Goal: Task Accomplishment & Management: Use online tool/utility

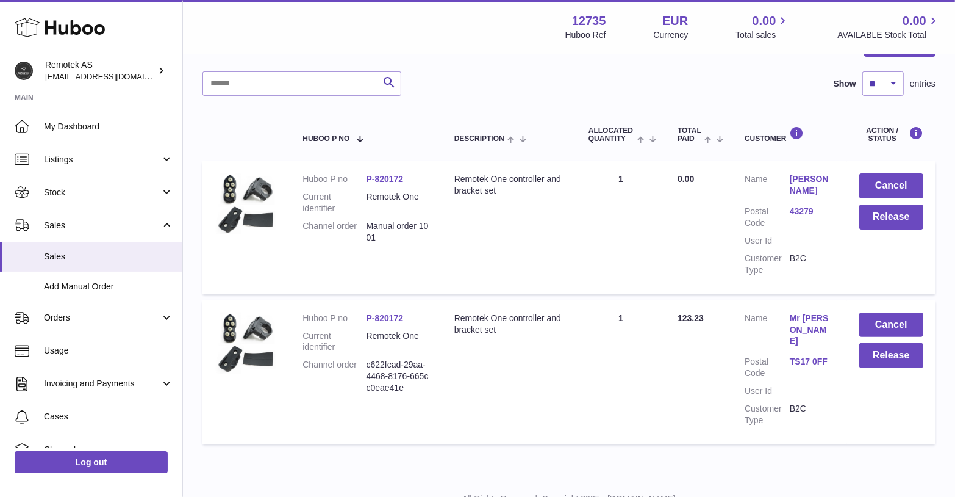
scroll to position [147, 0]
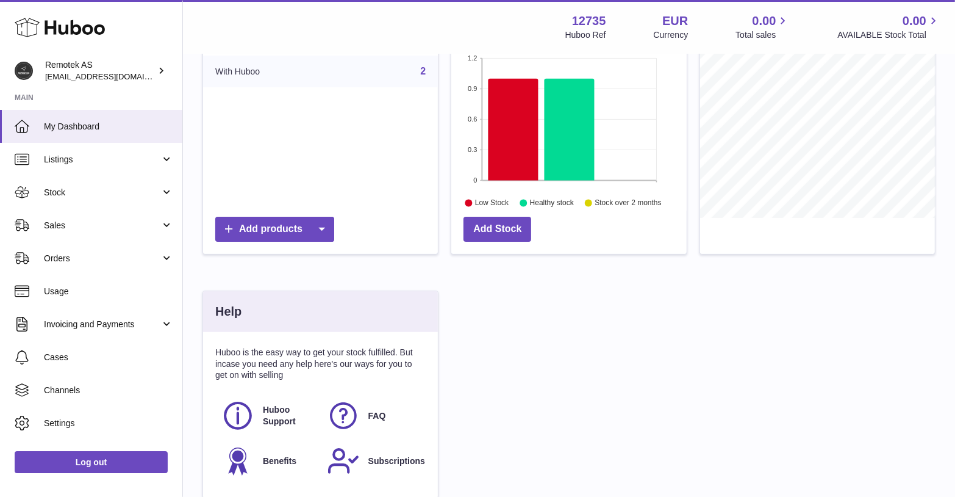
scroll to position [204, 0]
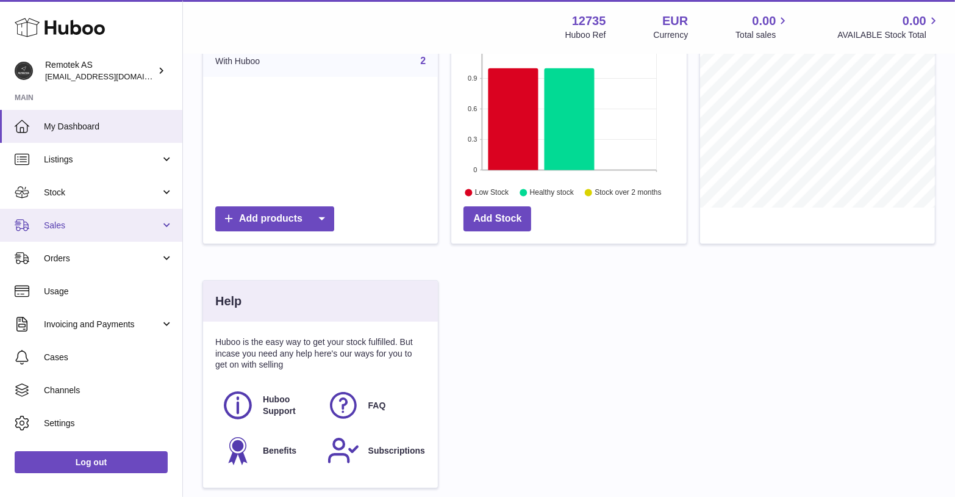
click at [101, 224] on span "Sales" at bounding box center [102, 226] width 117 height 12
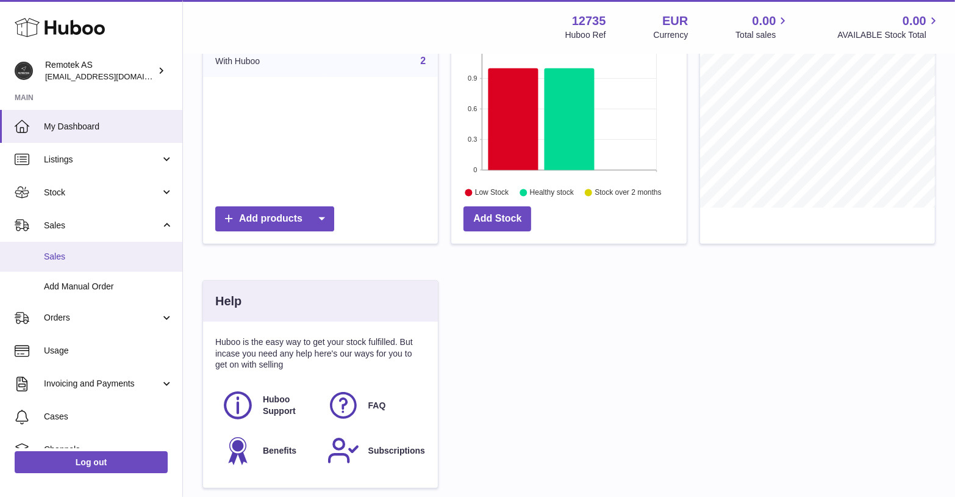
click at [46, 255] on span "Sales" at bounding box center [108, 257] width 129 height 12
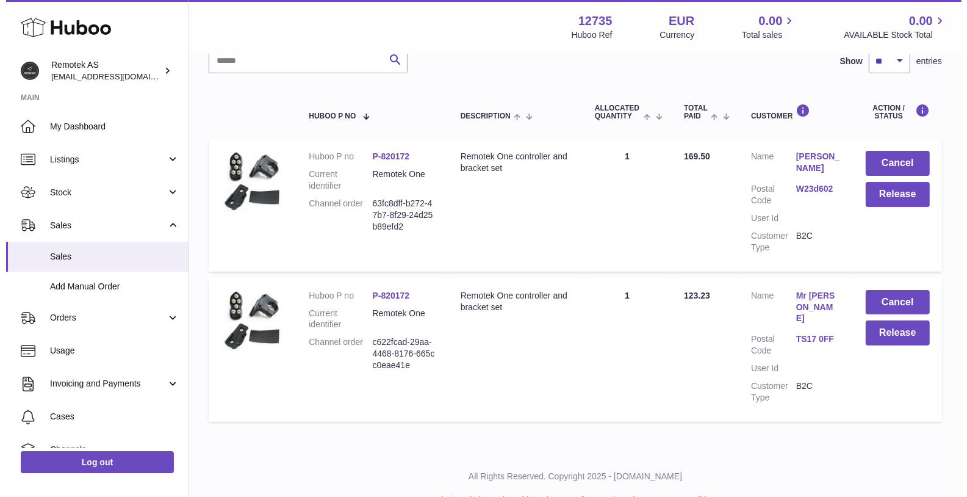
scroll to position [168, 0]
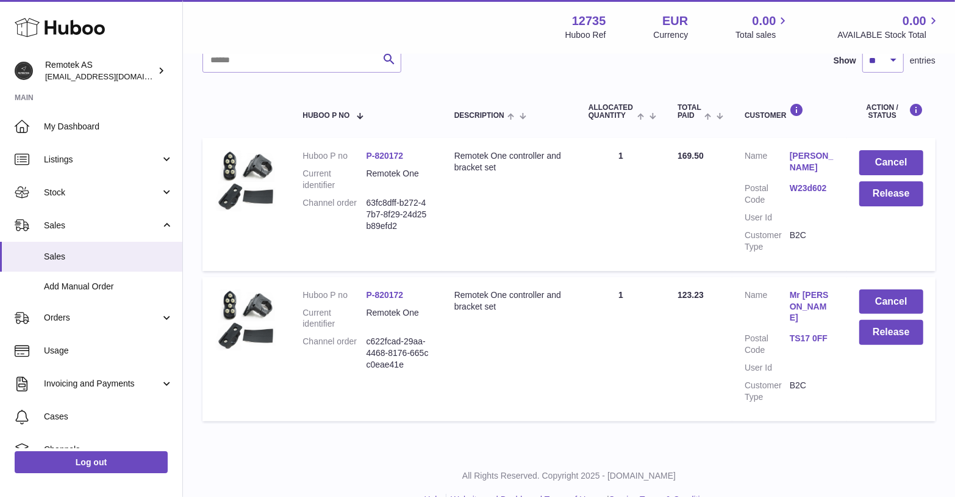
click at [799, 161] on link "[PERSON_NAME]" at bounding box center [812, 161] width 45 height 23
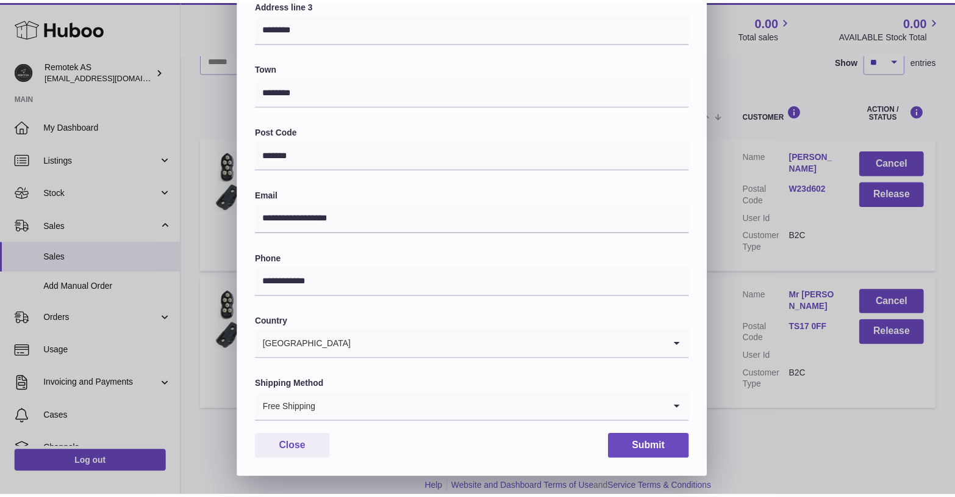
scroll to position [266, 0]
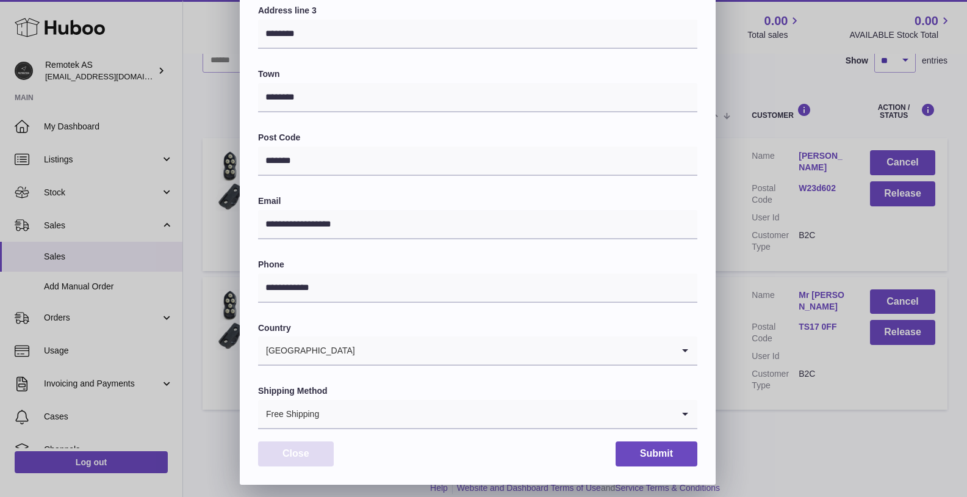
click at [312, 453] on button "Close" at bounding box center [296, 453] width 76 height 25
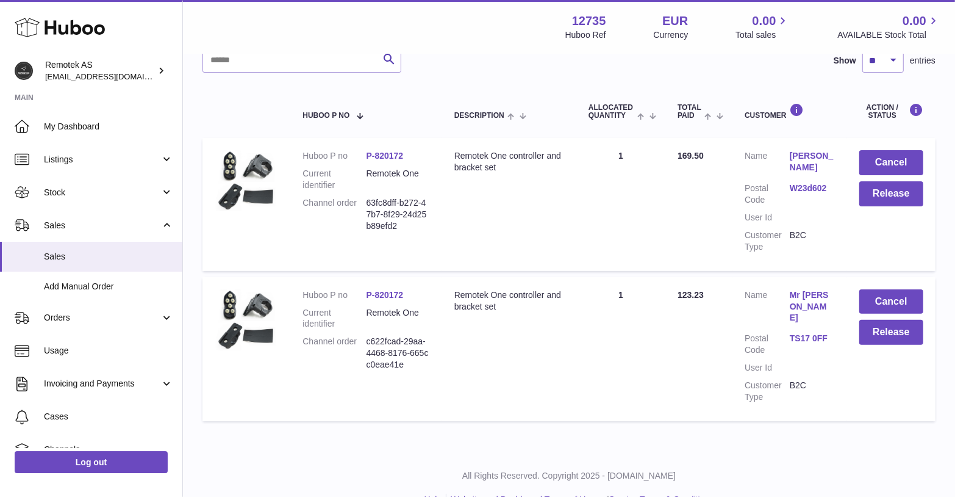
scroll to position [0, 0]
click at [891, 195] on button "Release" at bounding box center [892, 193] width 64 height 25
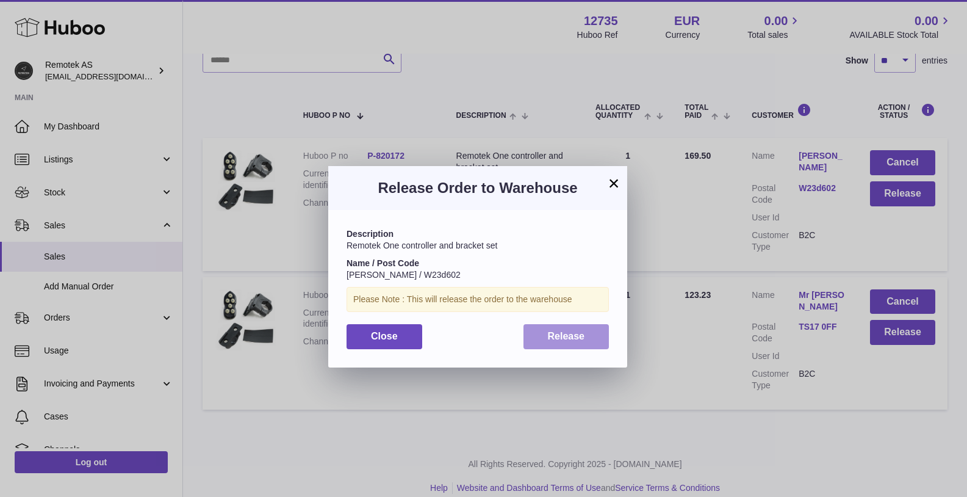
click at [575, 333] on span "Release" at bounding box center [566, 336] width 37 height 10
